Goal: Transaction & Acquisition: Purchase product/service

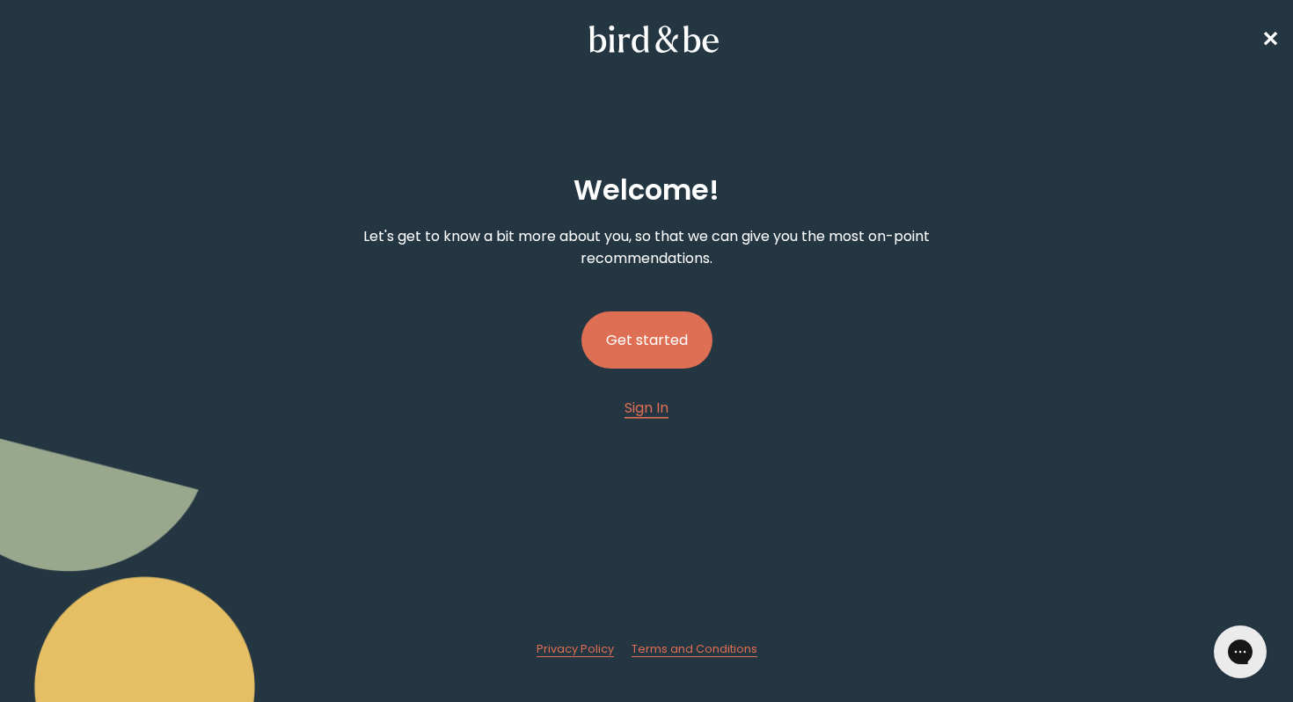
click at [657, 346] on button "Get started" at bounding box center [646, 339] width 131 height 57
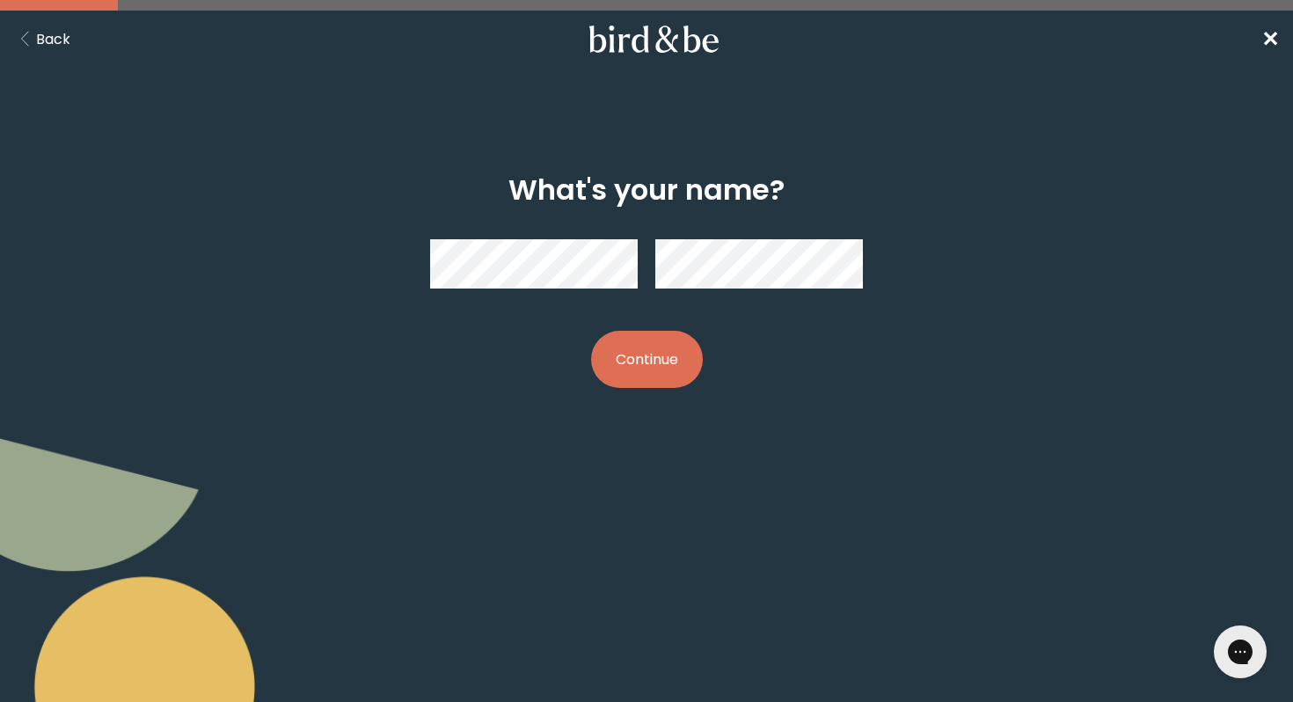
click at [617, 365] on button "Continue" at bounding box center [647, 359] width 112 height 57
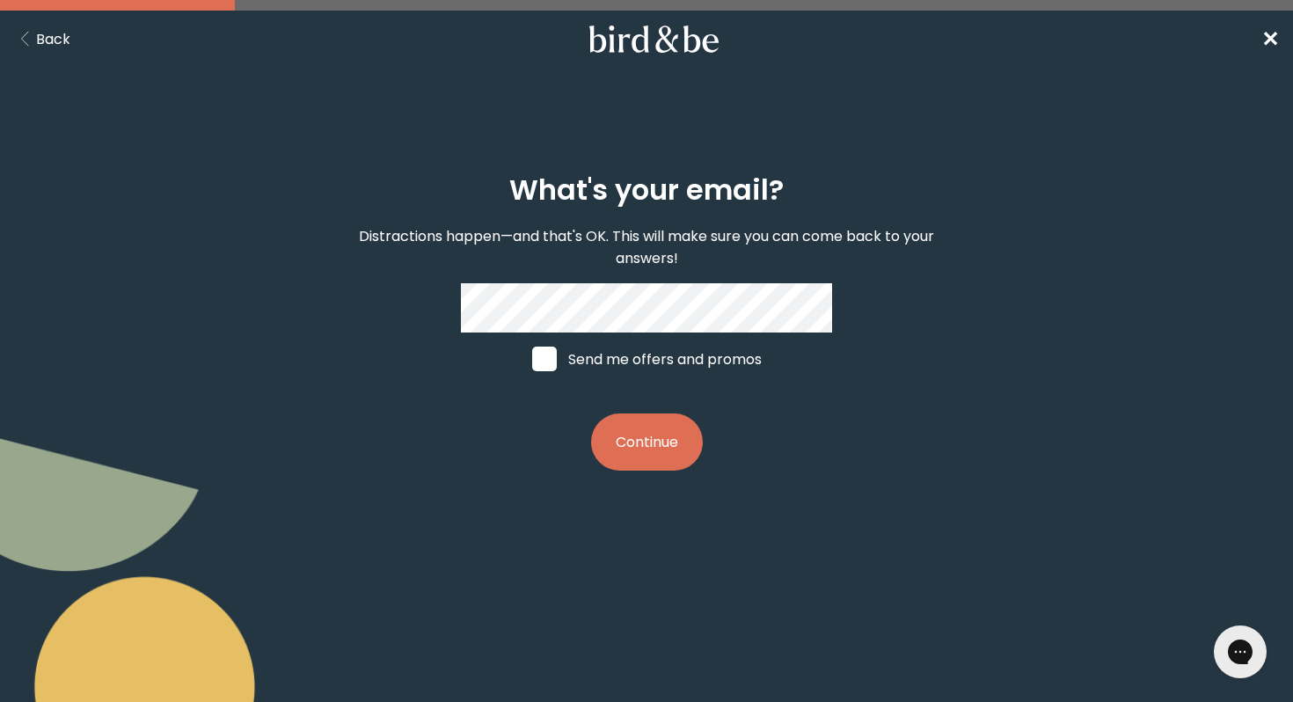
click at [643, 433] on button "Continue" at bounding box center [647, 441] width 112 height 57
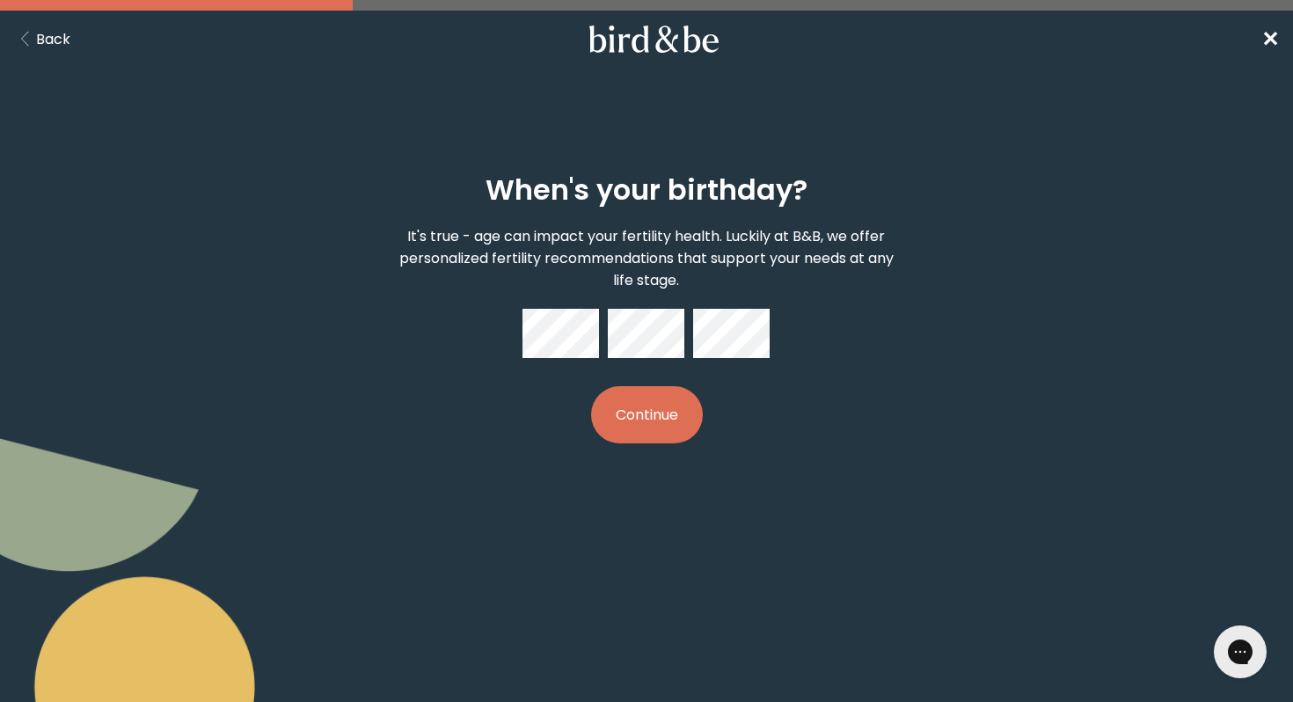
click at [663, 413] on button "Continue" at bounding box center [647, 414] width 112 height 57
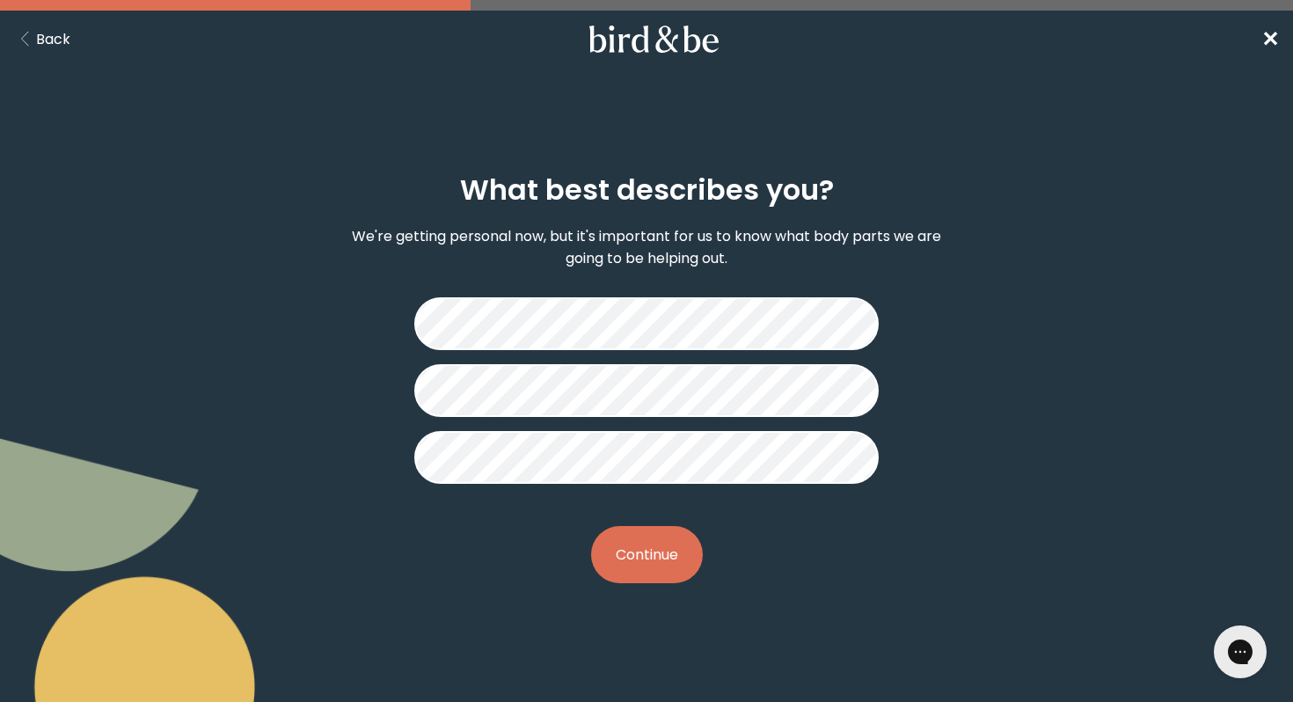
click at [667, 540] on button "Continue" at bounding box center [647, 554] width 112 height 57
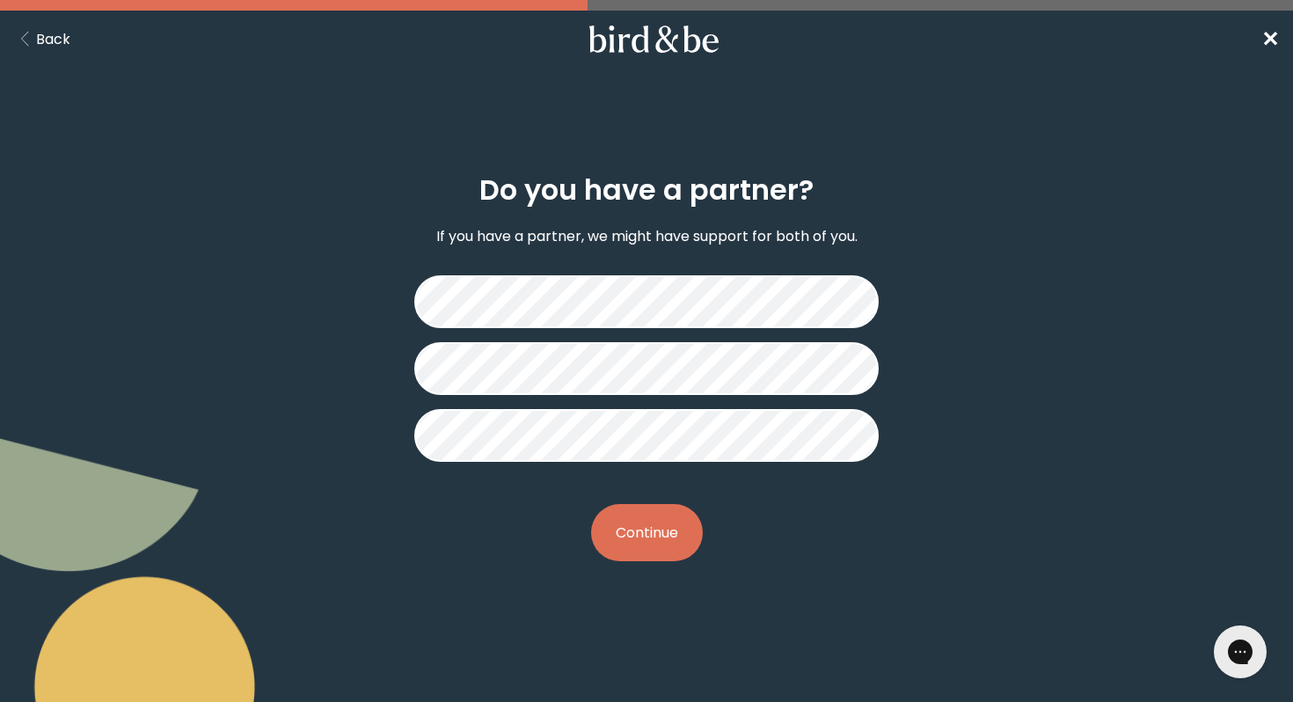
click at [658, 551] on button "Continue" at bounding box center [647, 532] width 112 height 57
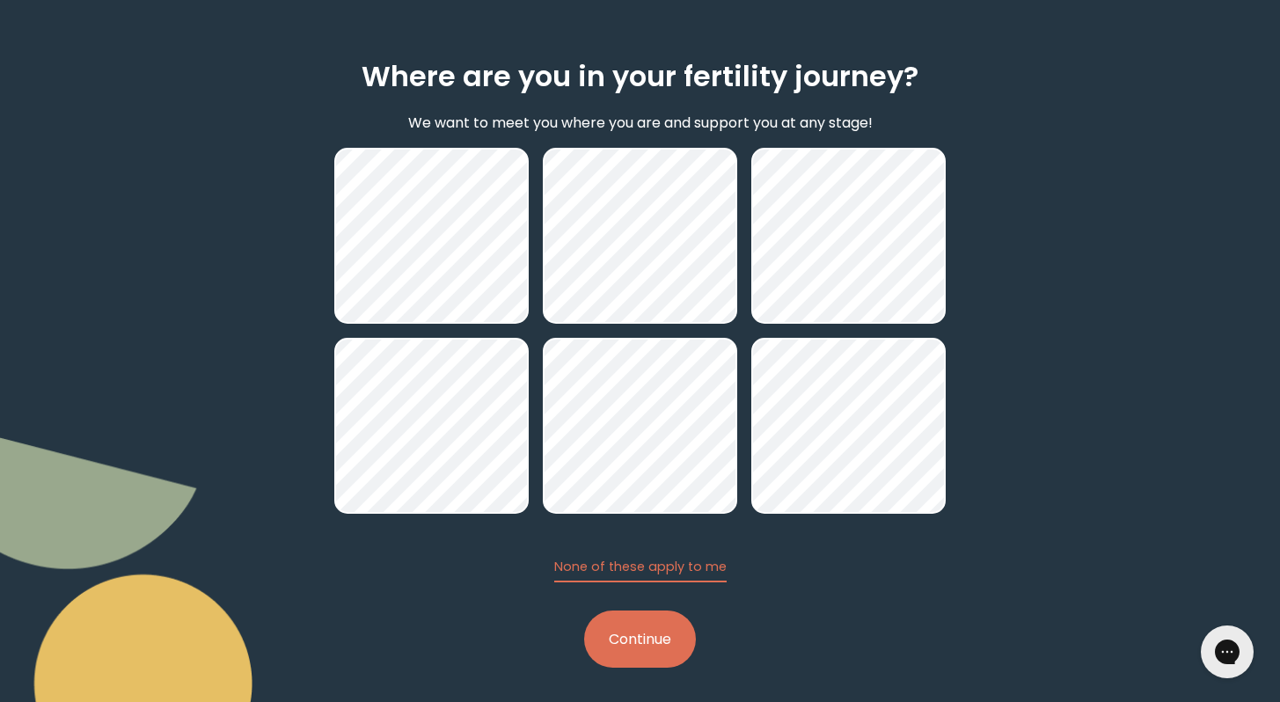
scroll to position [114, 0]
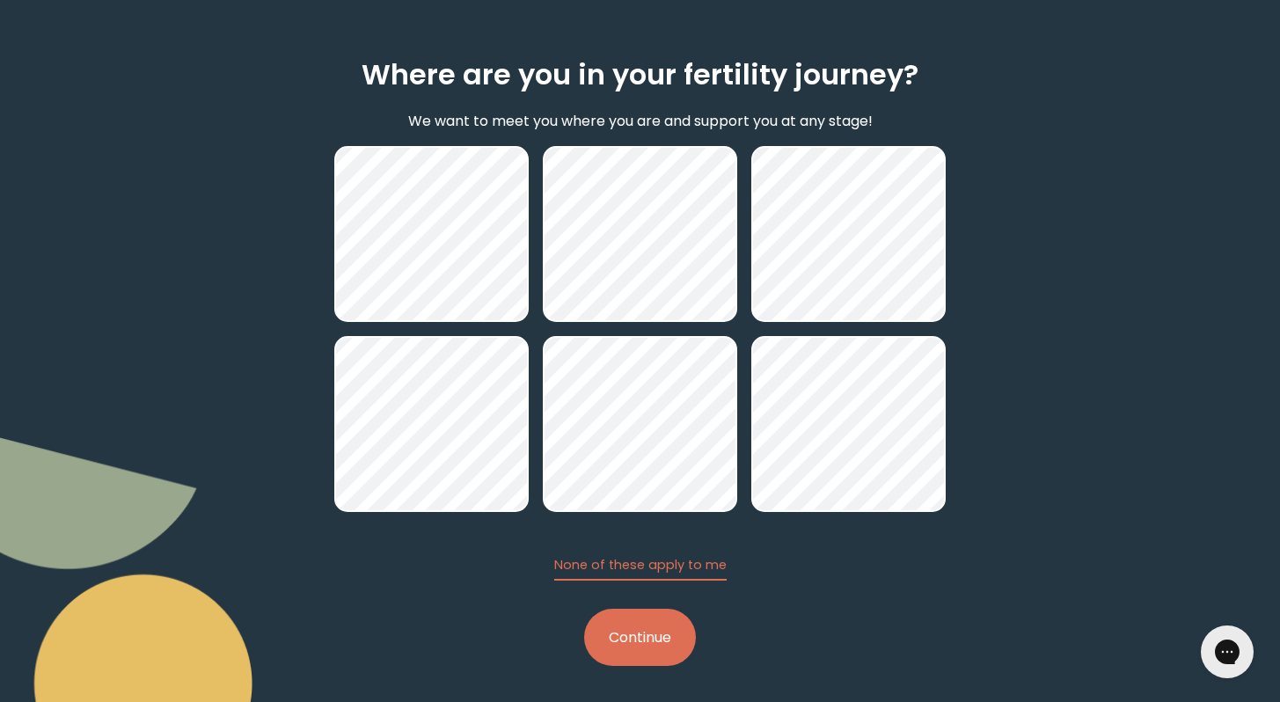
click at [644, 650] on button "Continue" at bounding box center [640, 637] width 112 height 57
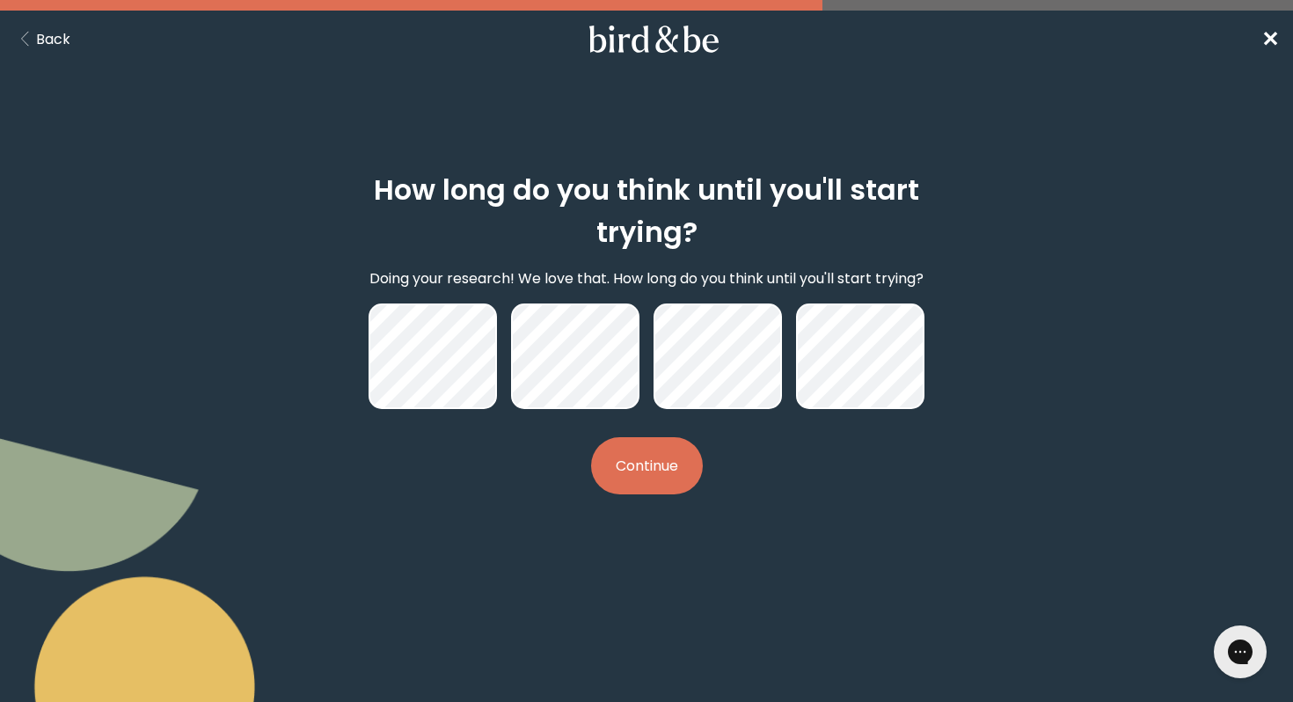
click at [666, 471] on button "Continue" at bounding box center [647, 465] width 112 height 57
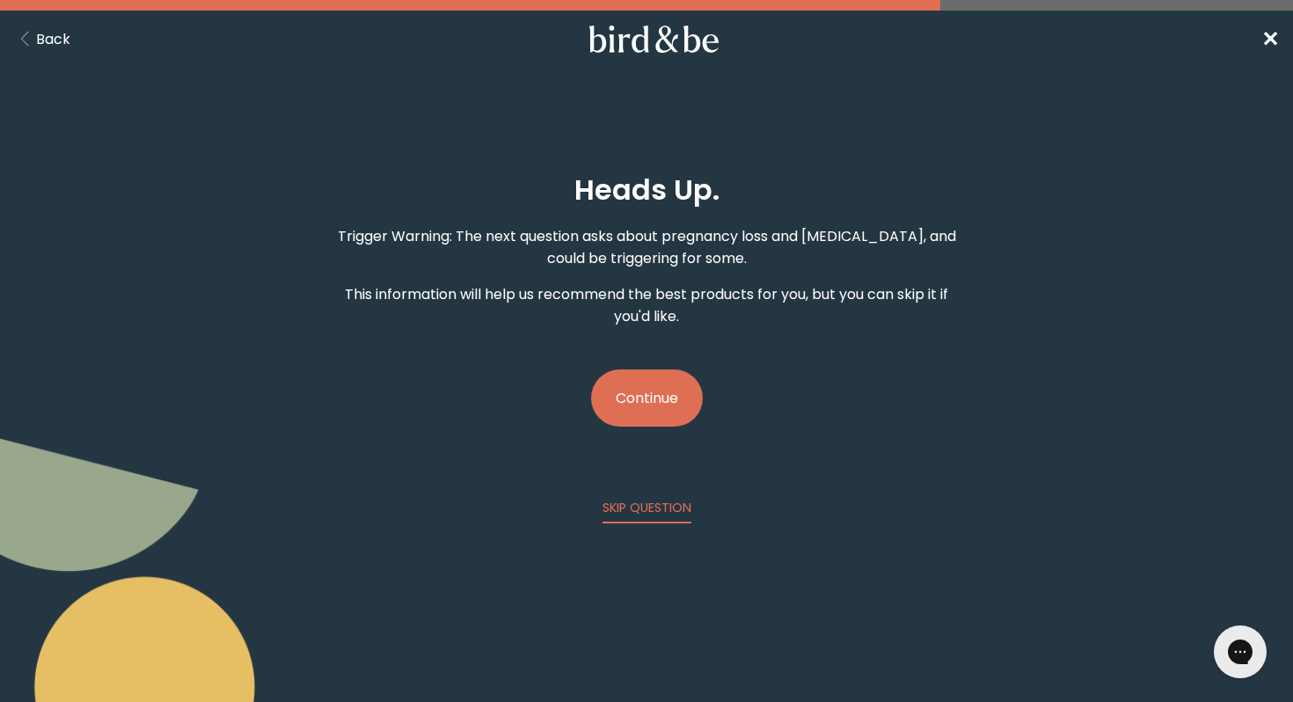
click at [647, 405] on button "Continue" at bounding box center [647, 397] width 112 height 57
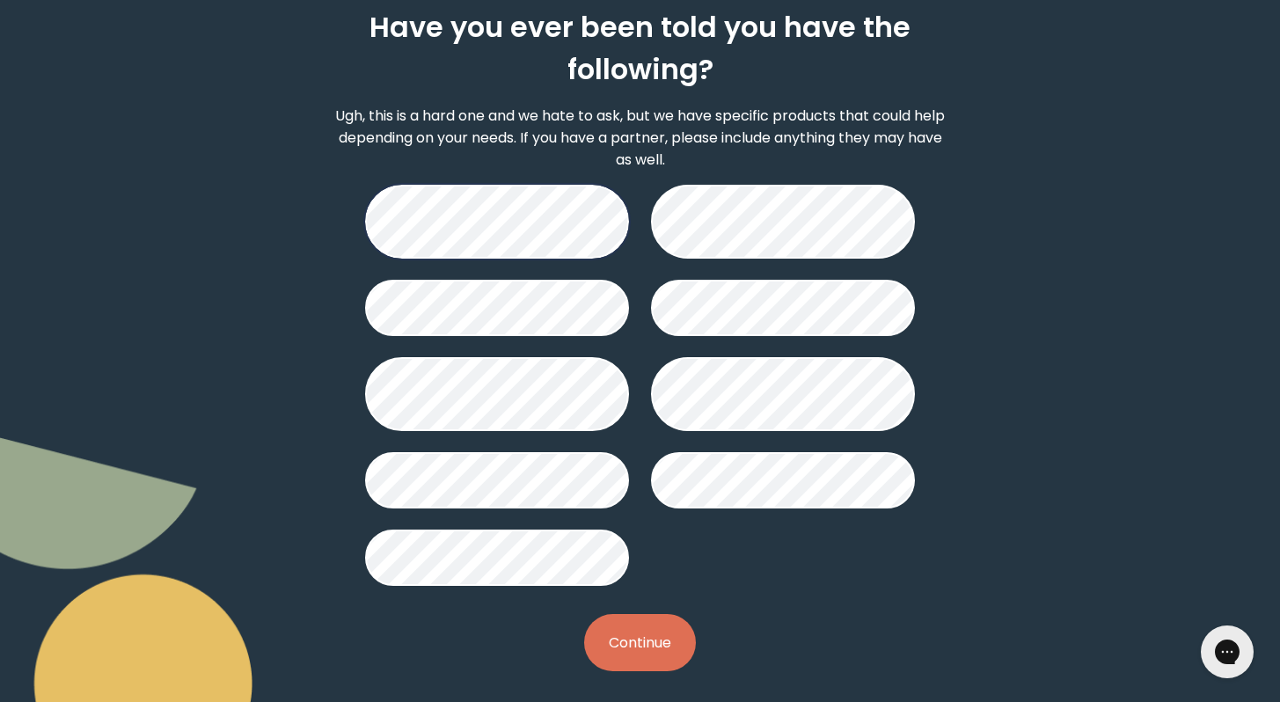
scroll to position [169, 0]
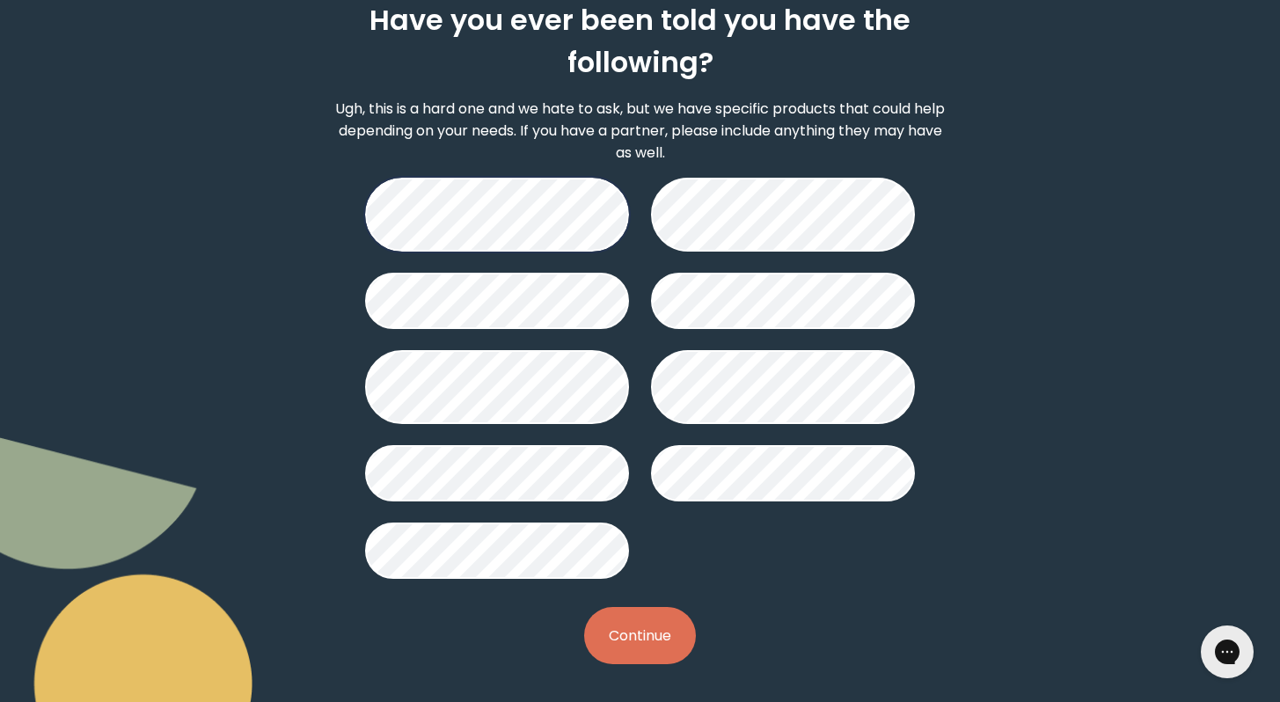
click at [655, 642] on button "Continue" at bounding box center [640, 635] width 112 height 57
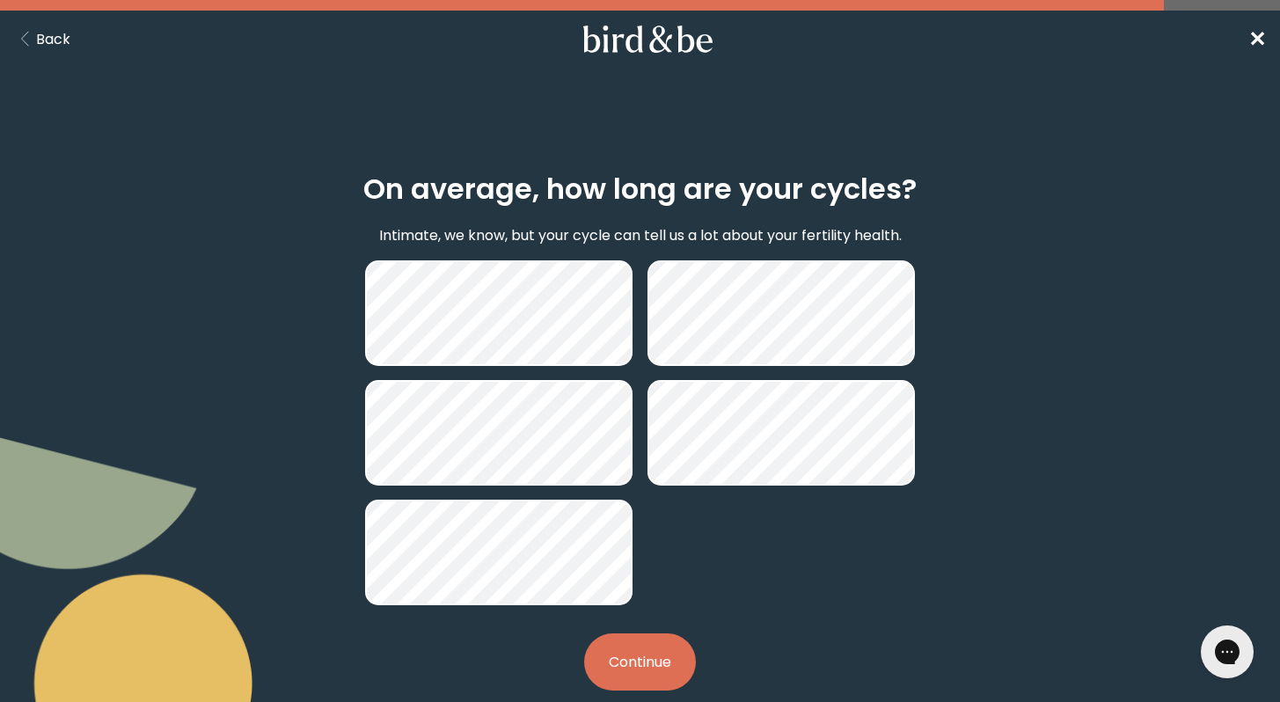
click at [664, 661] on button "Continue" at bounding box center [640, 661] width 112 height 57
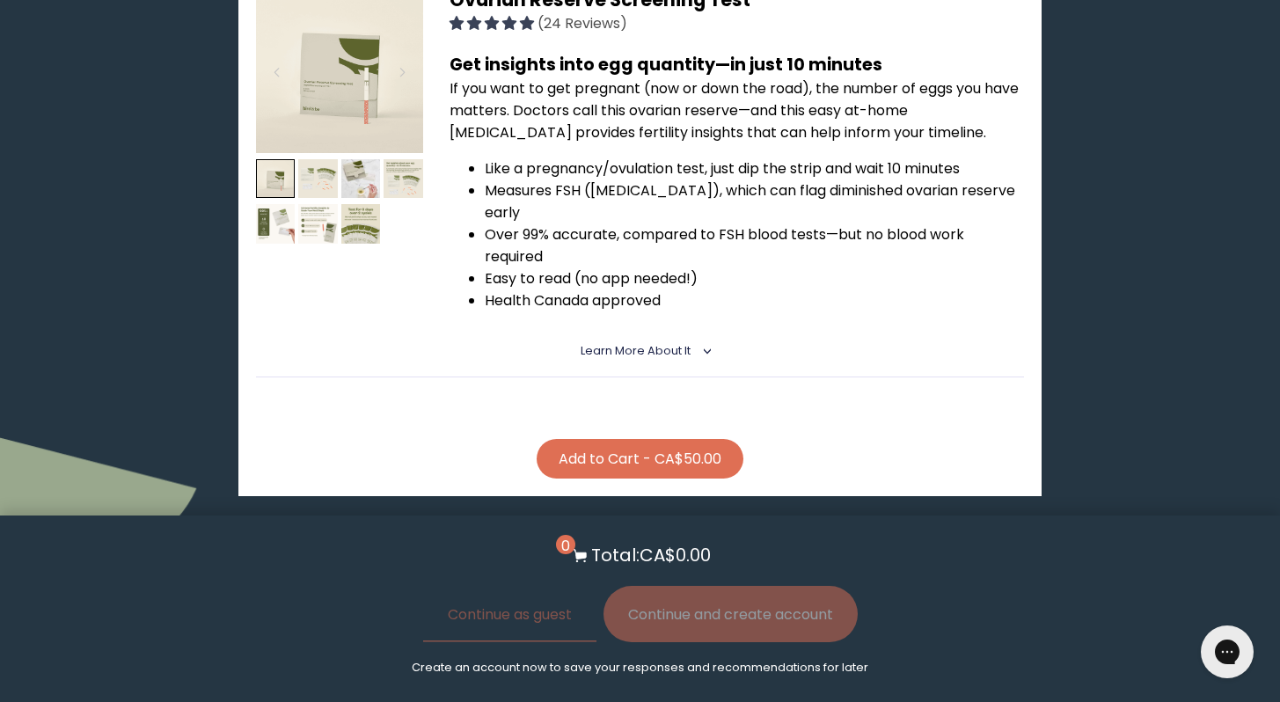
scroll to position [1139, 0]
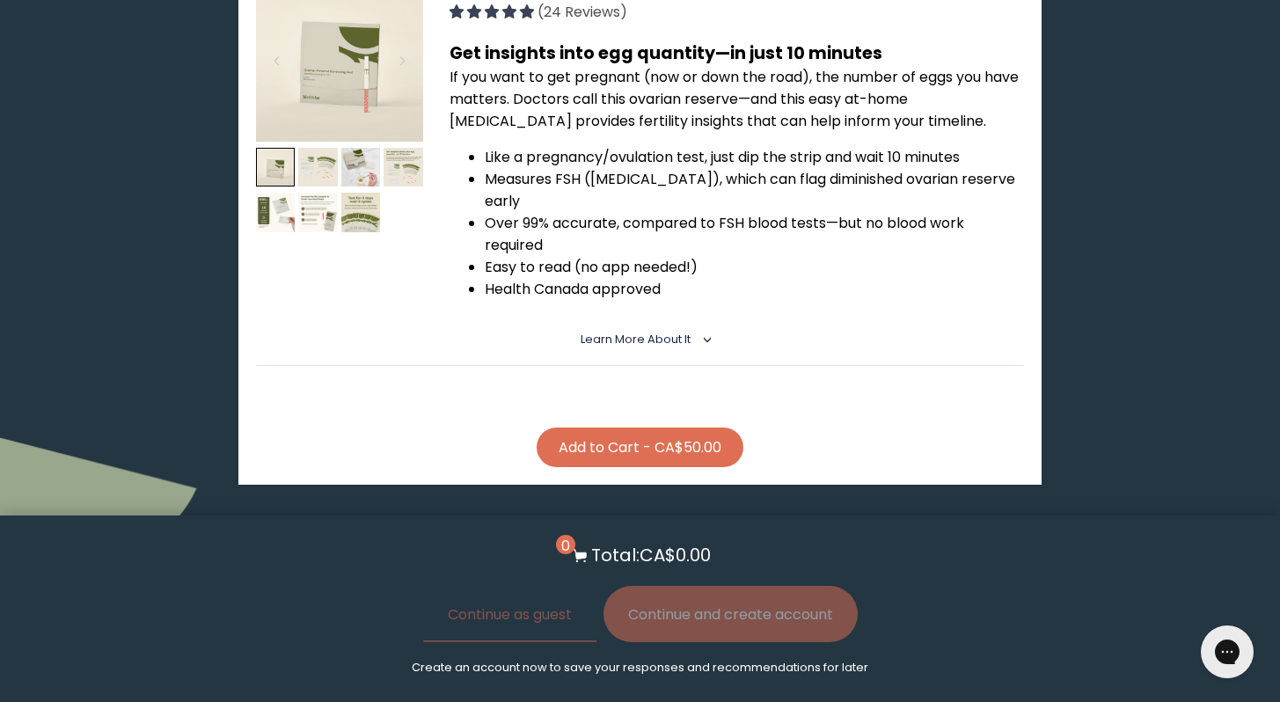
click at [647, 427] on button "Add to Cart - CA$50.00" at bounding box center [640, 447] width 207 height 40
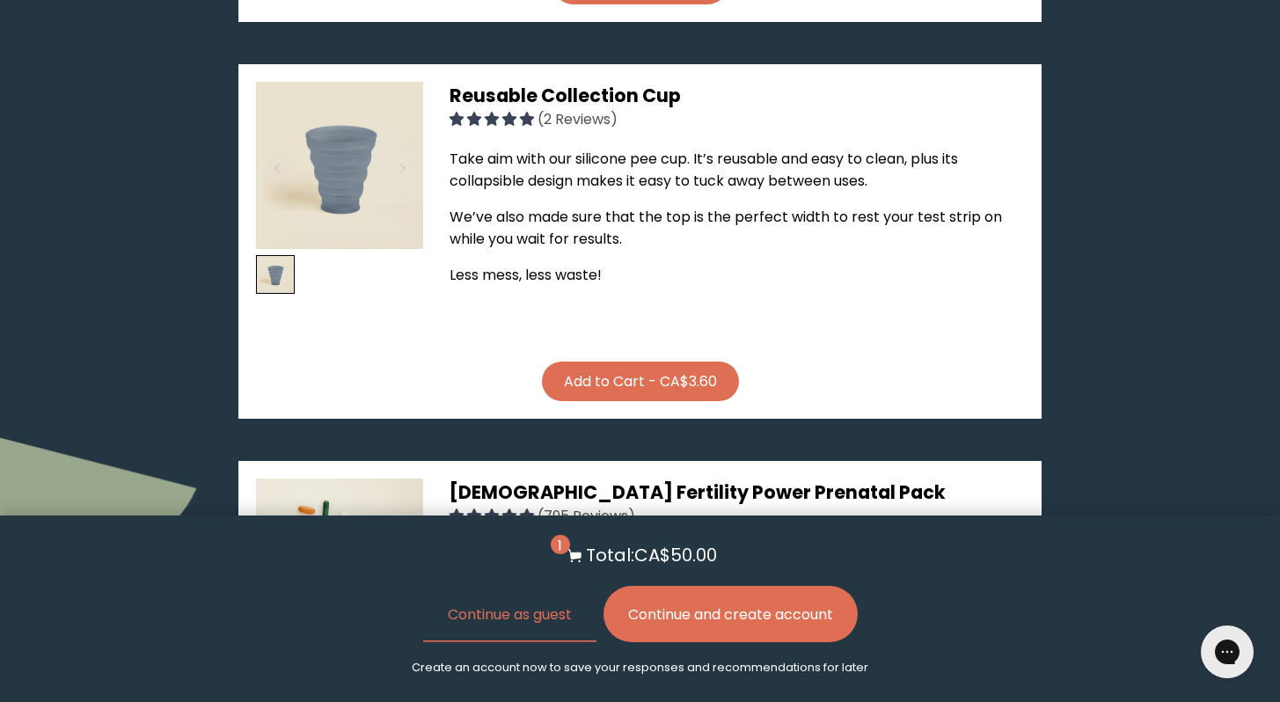
scroll to position [1607, 0]
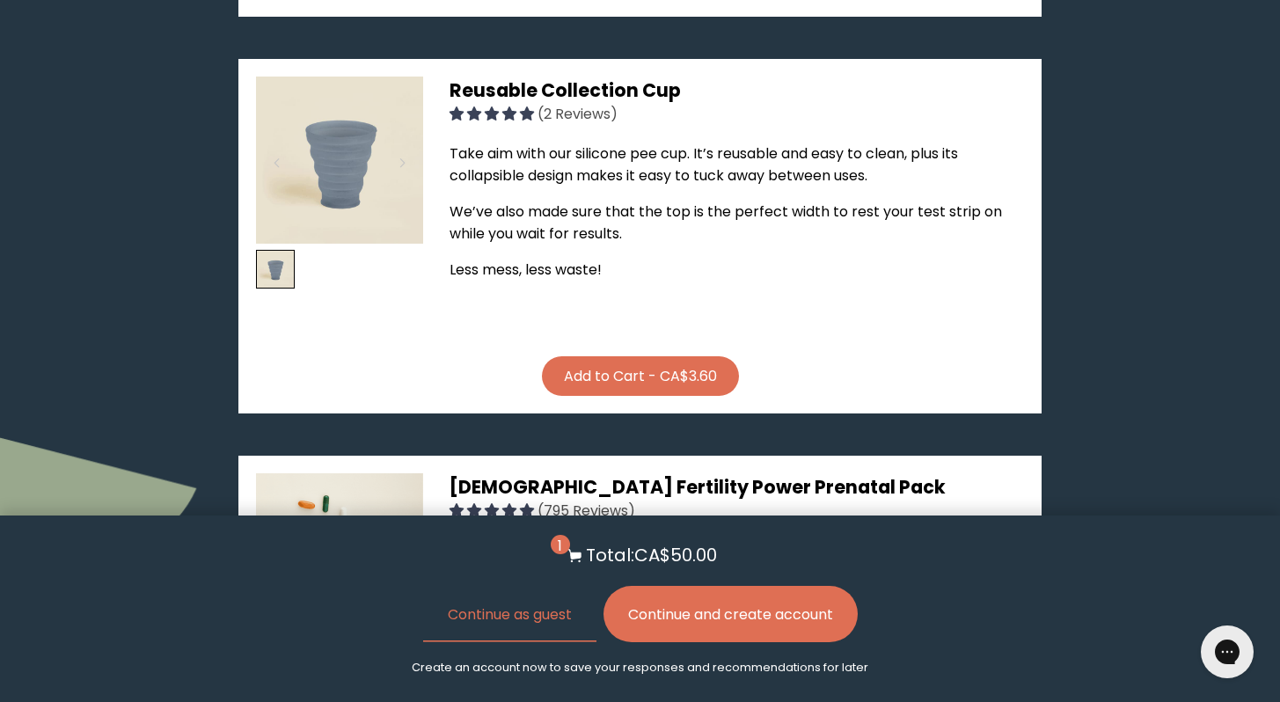
click at [716, 356] on button "Add to Cart - CA$3.60" at bounding box center [640, 376] width 197 height 40
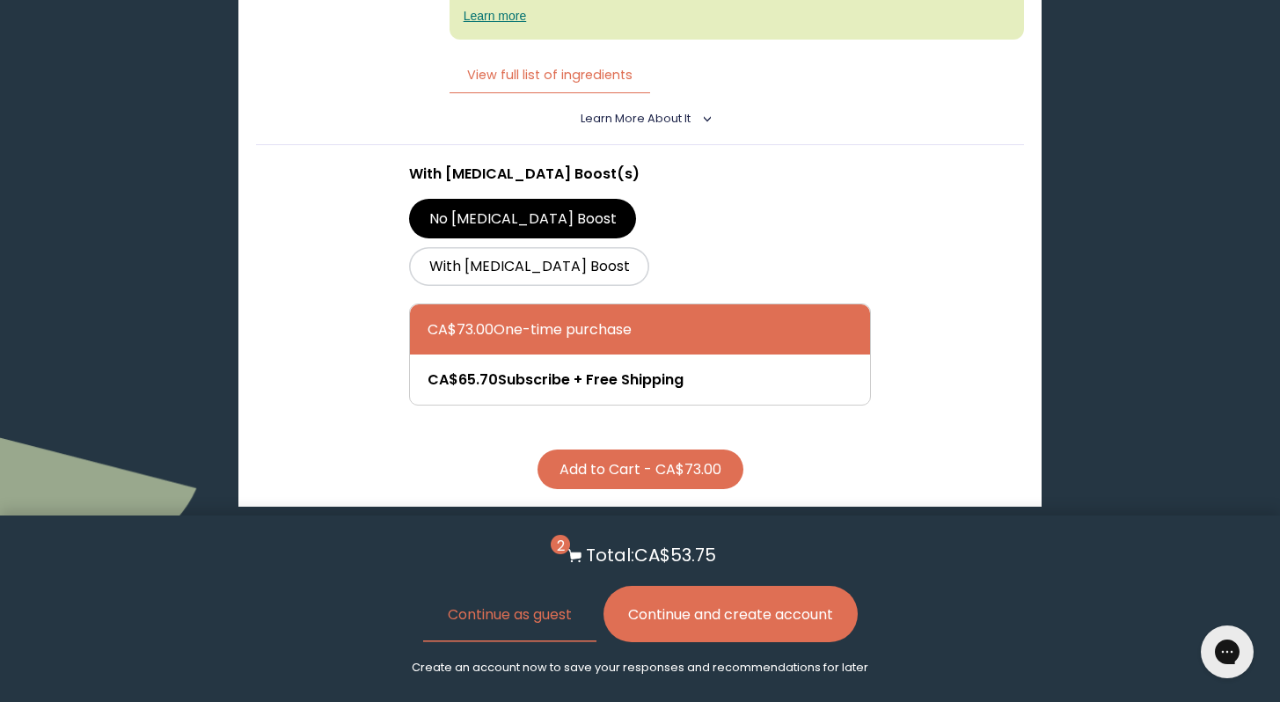
scroll to position [2462, 0]
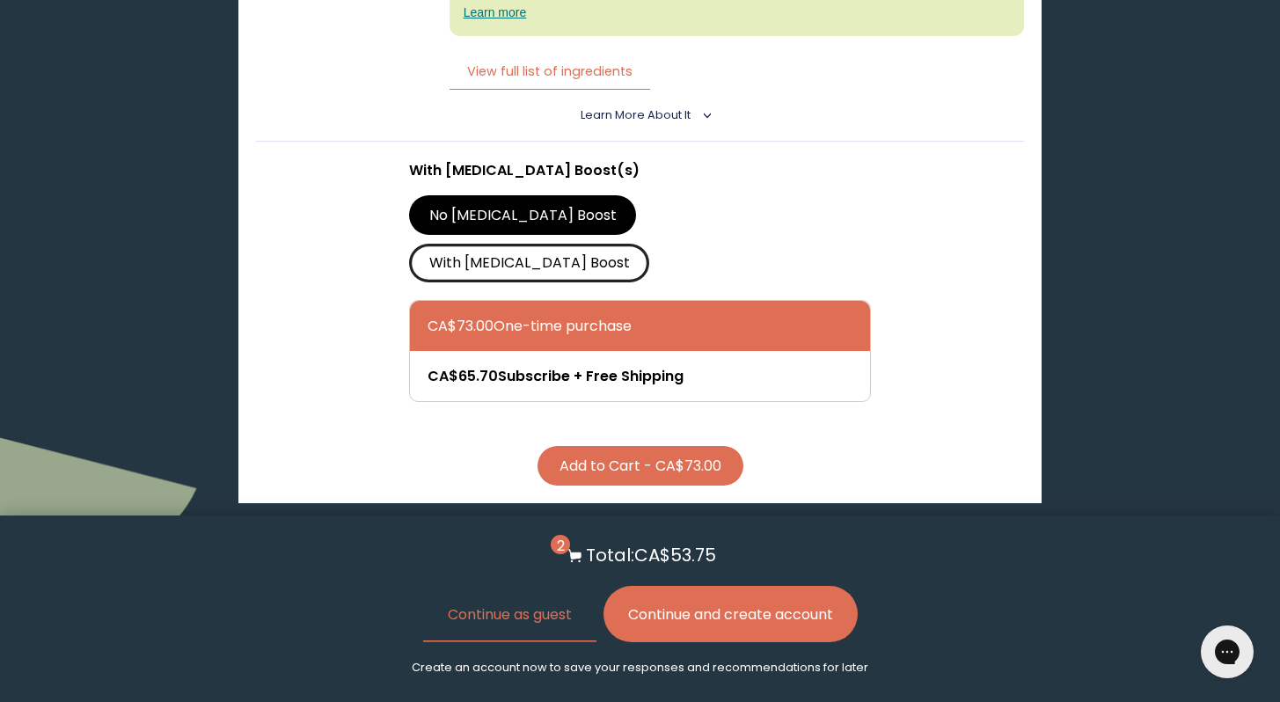
click at [649, 244] on label "With [MEDICAL_DATA] Boost" at bounding box center [529, 263] width 240 height 39
click at [0, 0] on input "With [MEDICAL_DATA] Boost" at bounding box center [0, 0] width 0 height 0
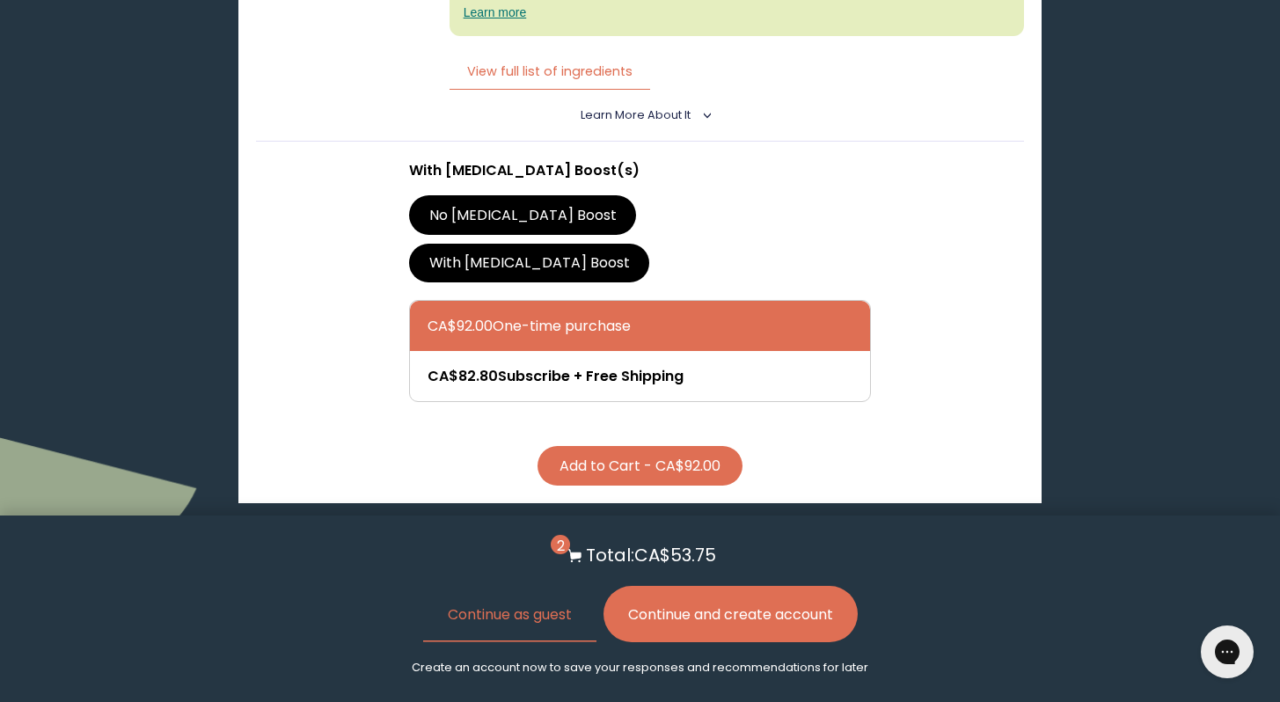
click at [531, 195] on label "No [MEDICAL_DATA] Boost" at bounding box center [522, 214] width 227 height 39
click at [0, 0] on input "No [MEDICAL_DATA] Boost" at bounding box center [0, 0] width 0 height 0
click at [588, 244] on label "With [MEDICAL_DATA] Boost" at bounding box center [529, 263] width 240 height 39
click at [0, 0] on input "With [MEDICAL_DATA] Boost" at bounding box center [0, 0] width 0 height 0
click at [610, 446] on button "Add to Cart - CA$92.00" at bounding box center [639, 466] width 205 height 40
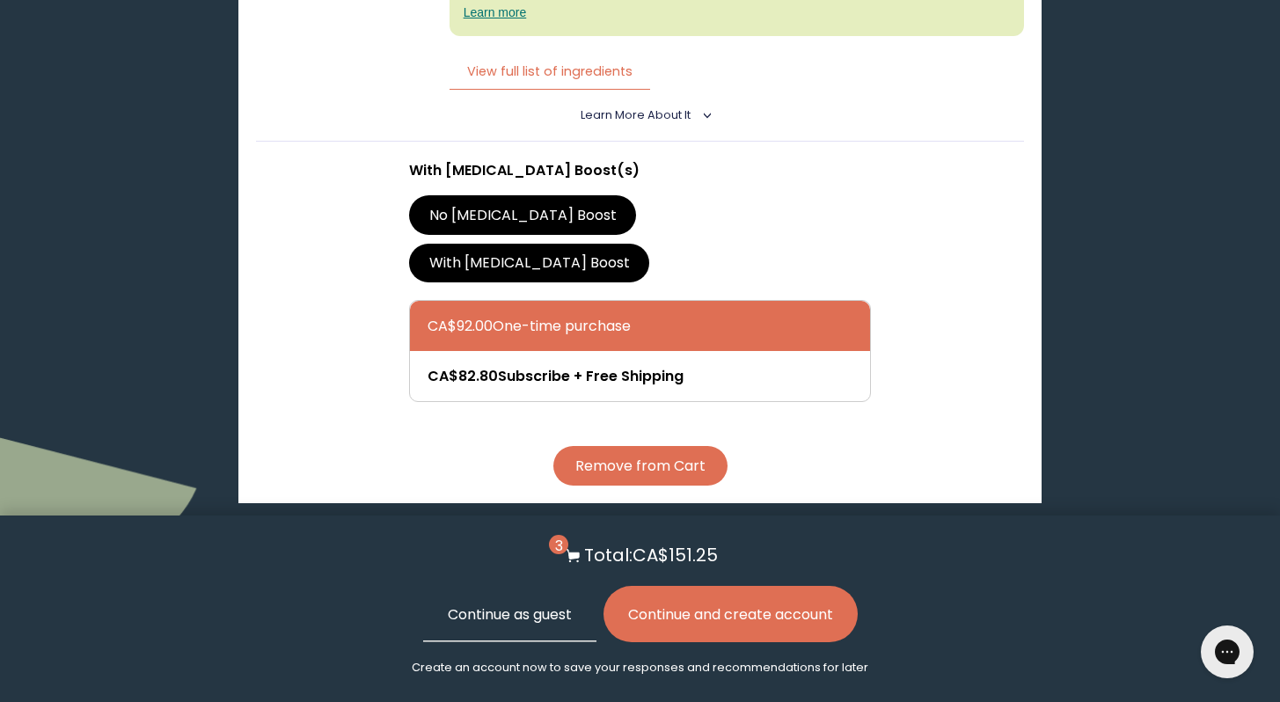
click at [515, 623] on button "Continue as guest" at bounding box center [509, 614] width 173 height 56
